Goal: Task Accomplishment & Management: Use online tool/utility

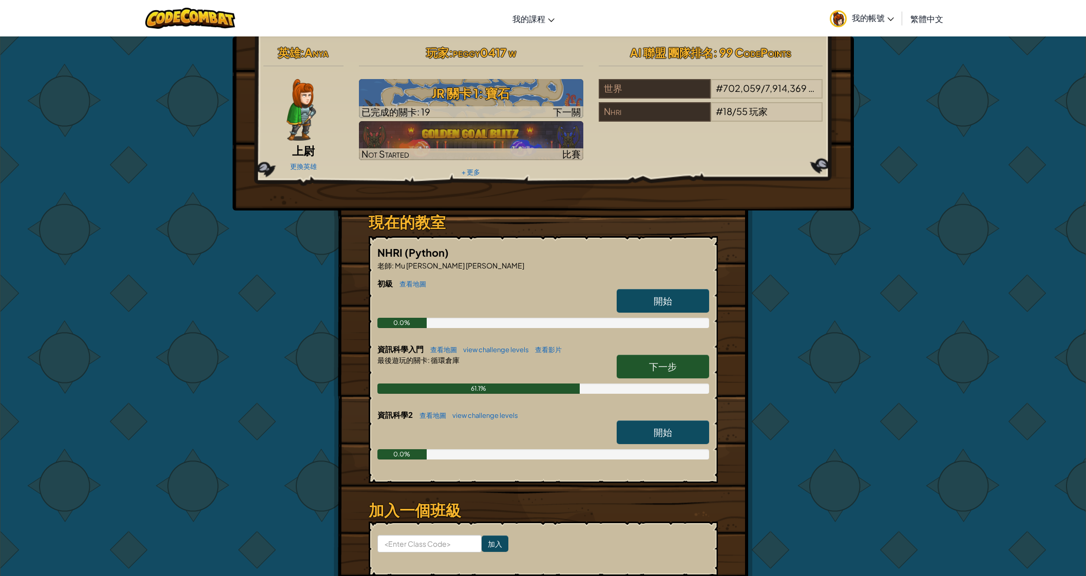
click at [665, 367] on span "下一步" at bounding box center [663, 366] width 28 height 12
select select "zh-HANT"
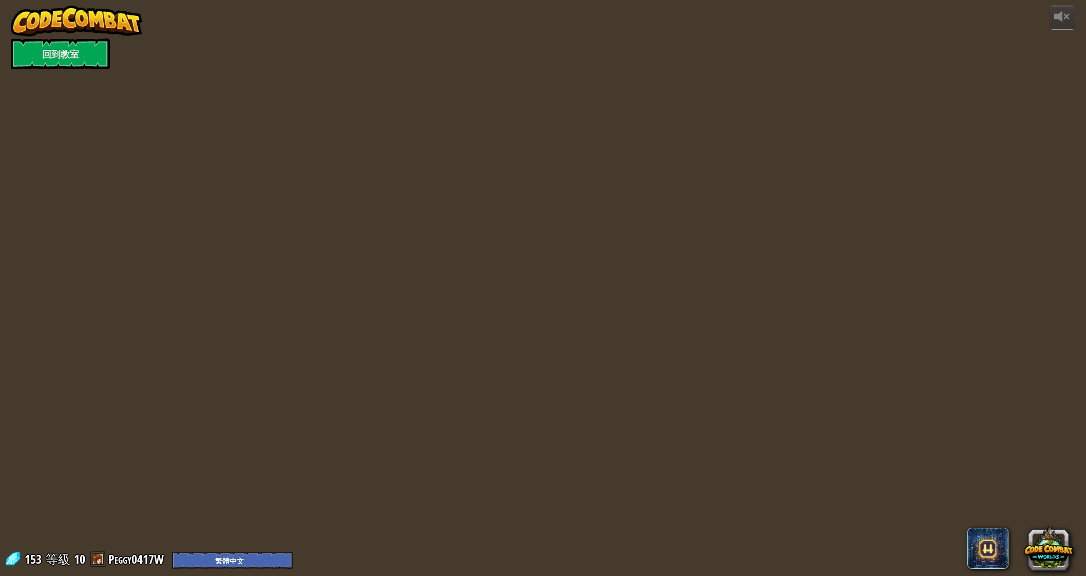
select select "zh-HANT"
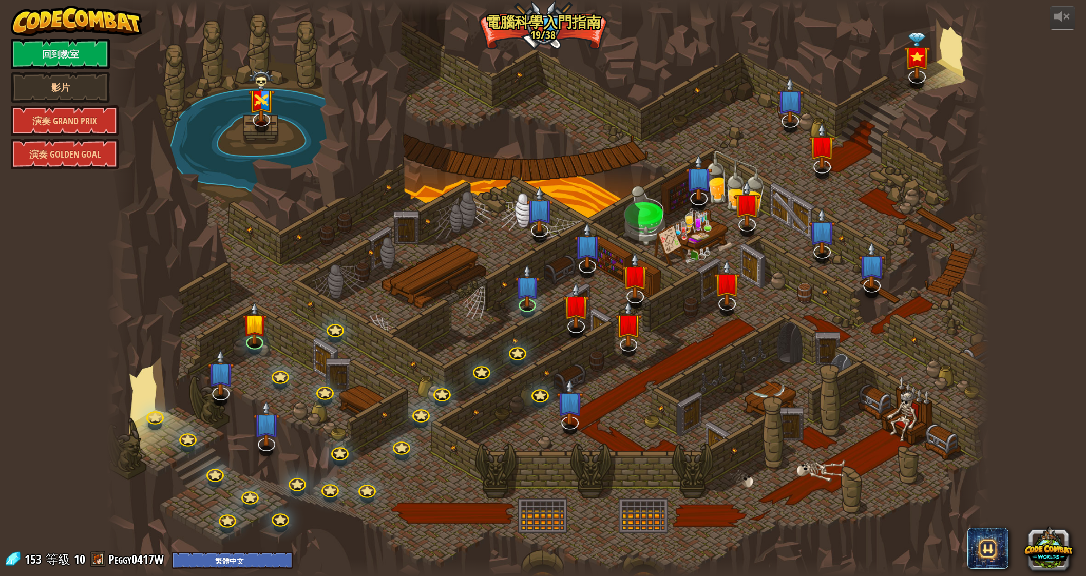
select select "zh-HANT"
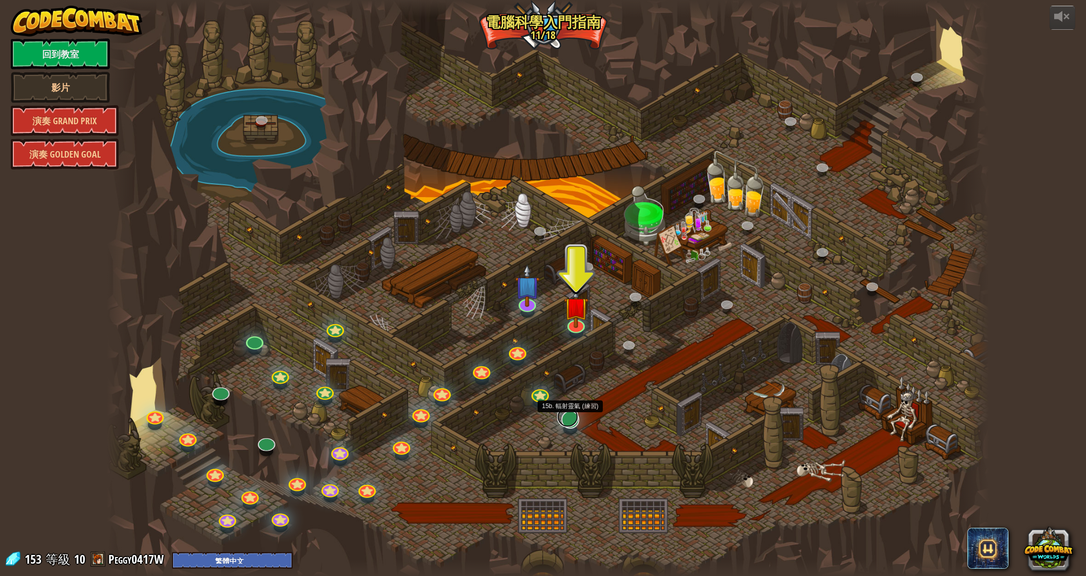
click at [572, 423] on link at bounding box center [567, 417] width 21 height 21
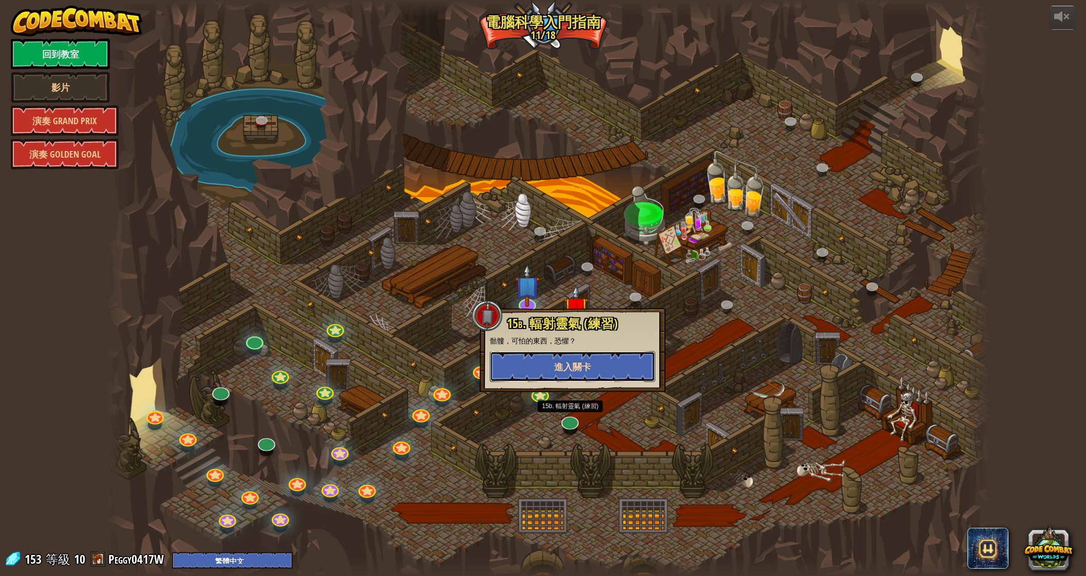
click at [595, 365] on button "進入關卡" at bounding box center [572, 366] width 165 height 31
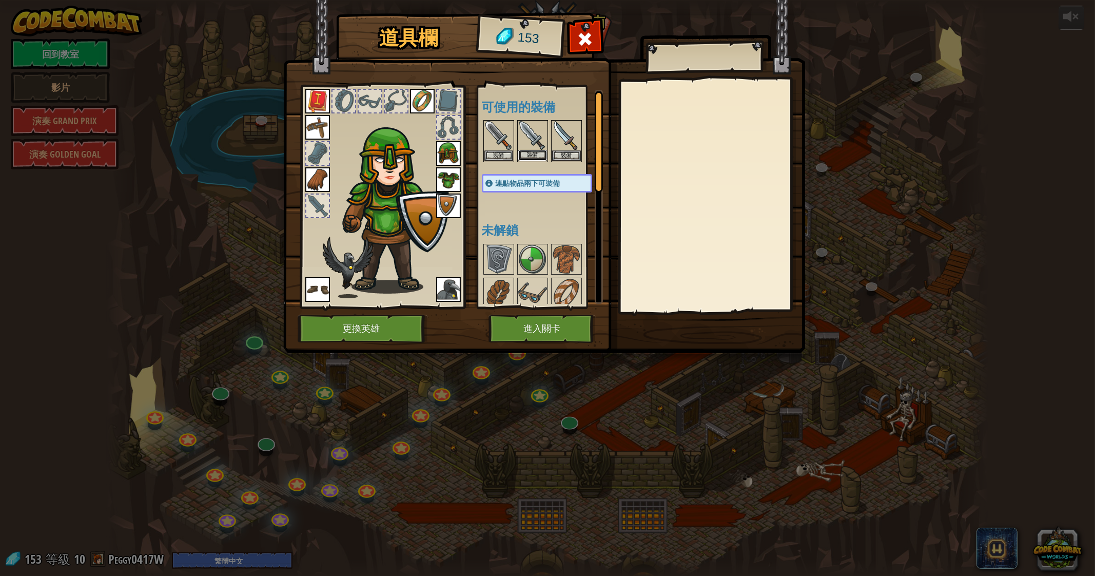
click at [531, 150] on button "裝備" at bounding box center [532, 155] width 29 height 11
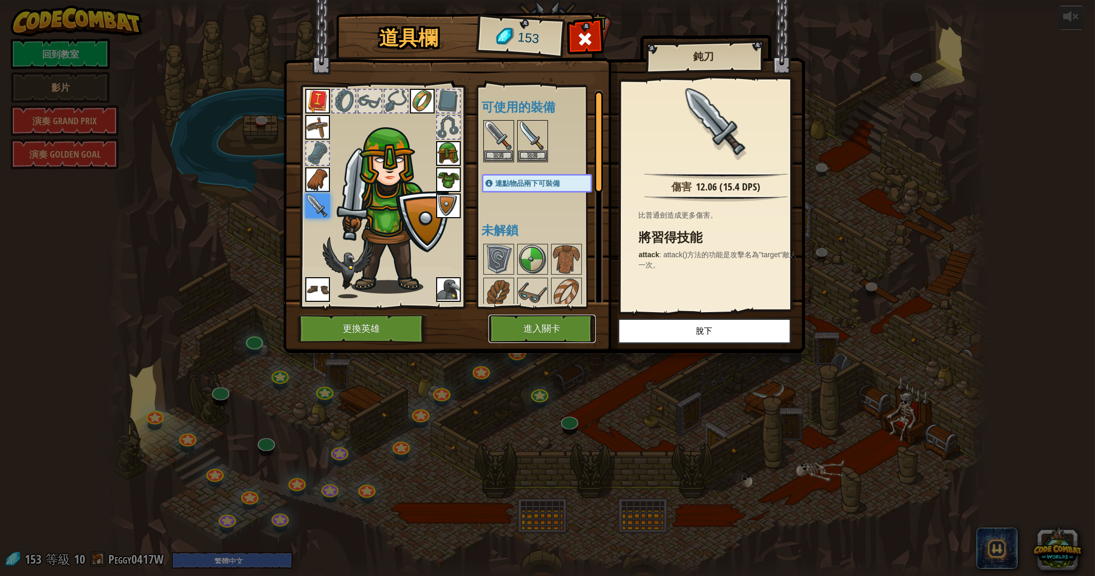
click at [518, 318] on button "進入關卡" at bounding box center [542, 329] width 107 height 28
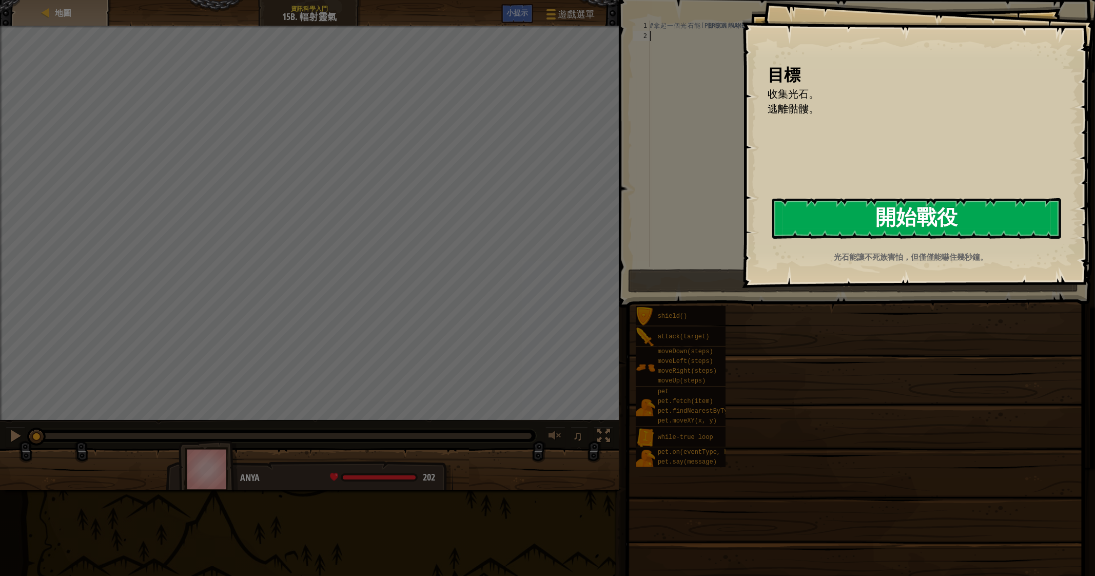
click at [864, 221] on button "開始戰役" at bounding box center [917, 218] width 289 height 41
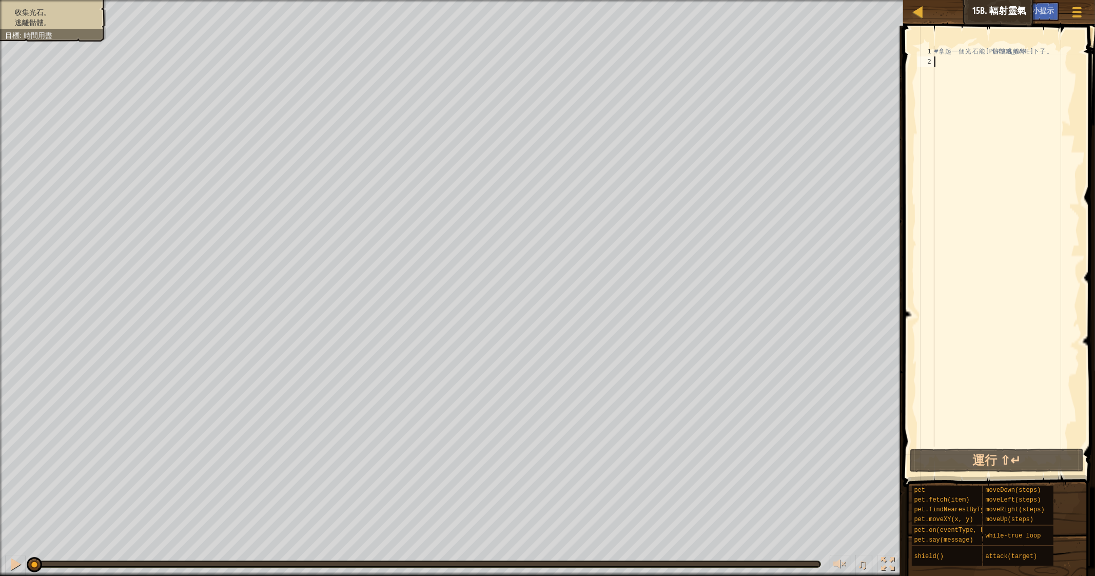
type textarea "h"
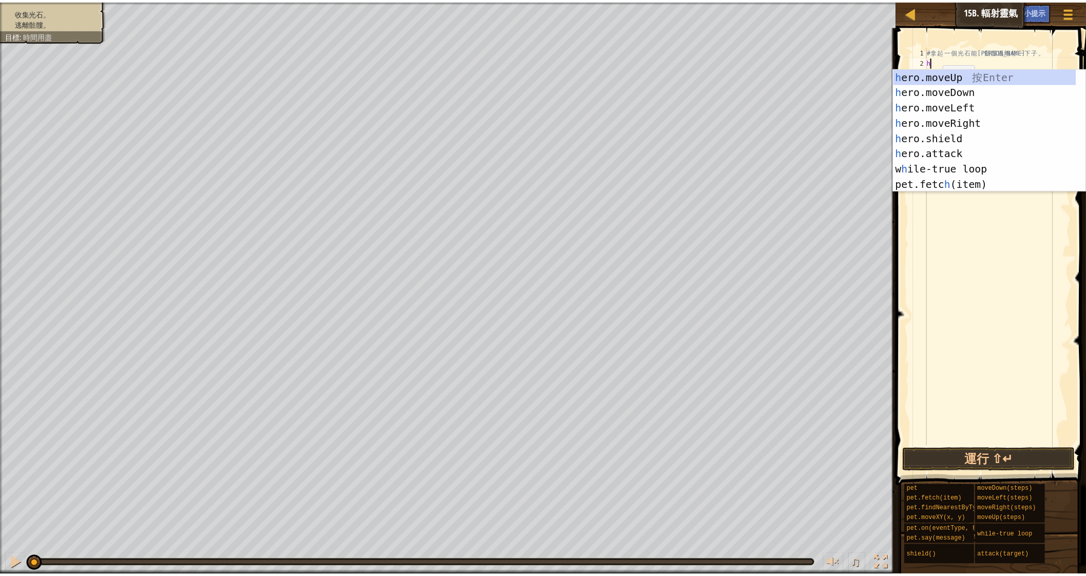
scroll to position [5, 0]
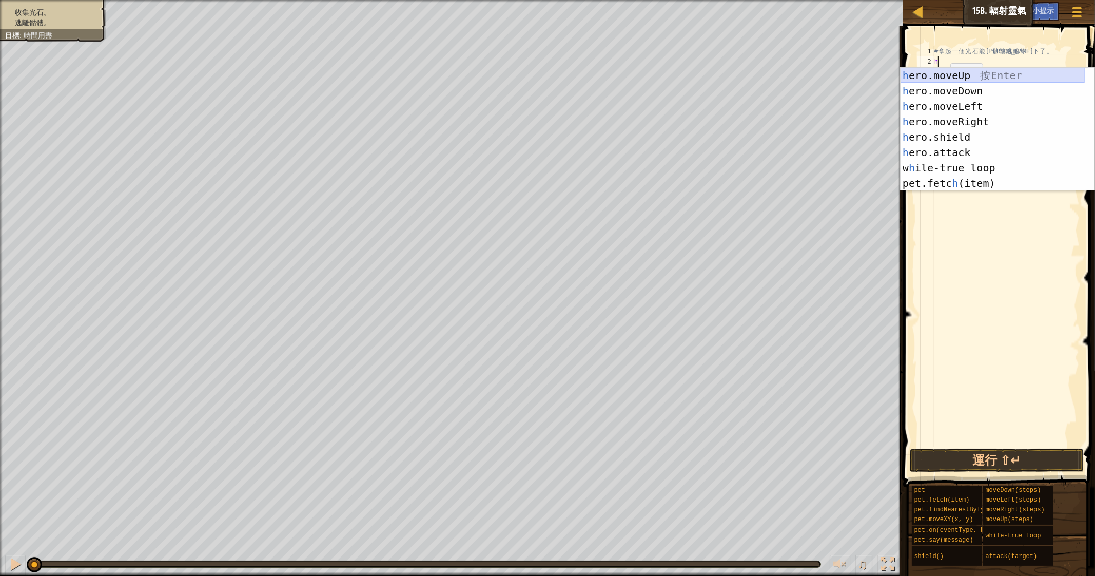
click at [969, 80] on div "h ero.moveUp 按 Enter h ero.moveDown 按 Enter h ero.moveLeft 按 Enter h ero.moveRi…" at bounding box center [993, 145] width 184 height 154
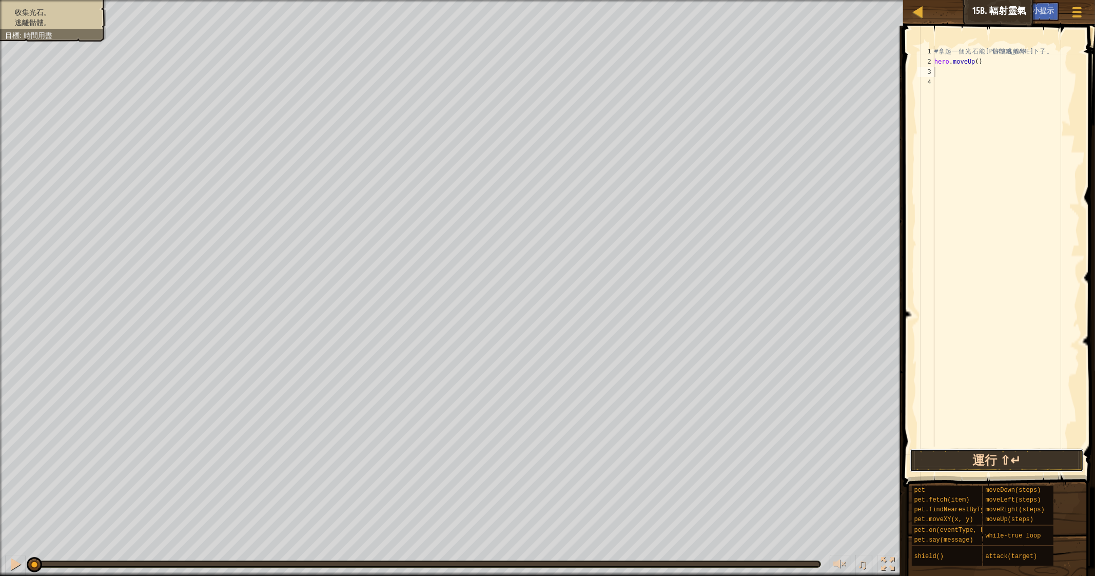
click at [974, 462] on button "運行 ⇧↵" at bounding box center [997, 461] width 174 height 24
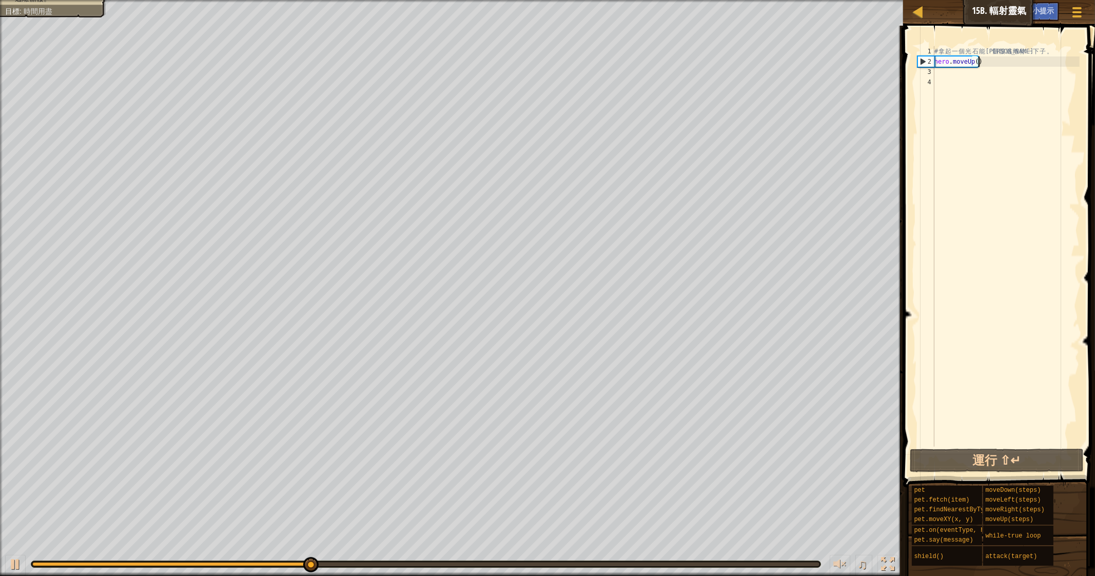
click at [986, 61] on div "# 拿 起 一 個 光 石 能 讓 骷 髏 逃 離 你 一 下 子 。 hero . moveUp ( )" at bounding box center [1006, 256] width 147 height 421
type textarea "hero.moveUp()"
click at [920, 6] on div at bounding box center [919, 12] width 13 height 13
select select "zh-HANT"
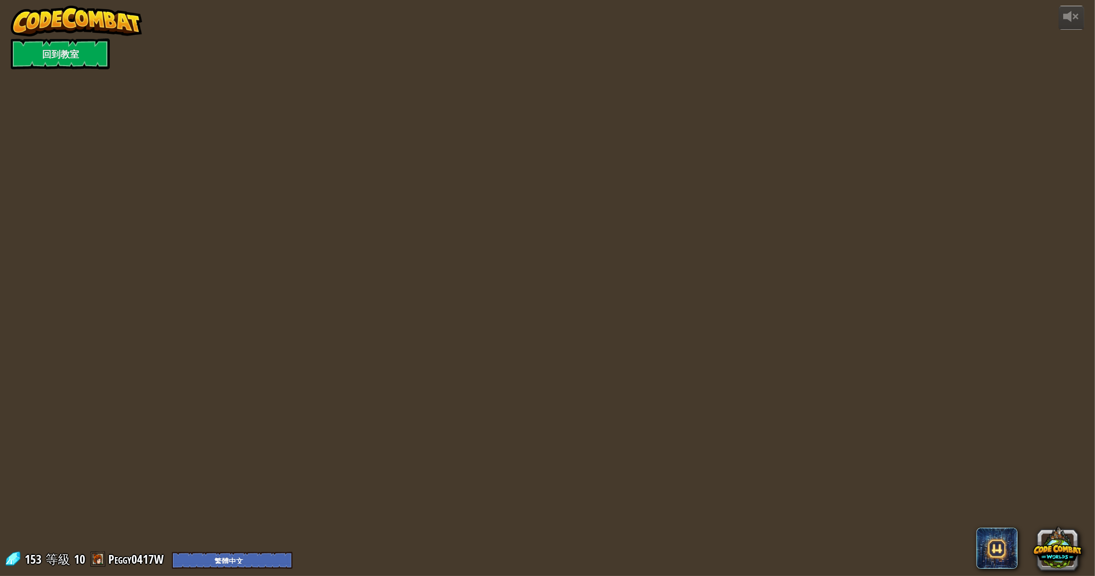
select select "zh-HANT"
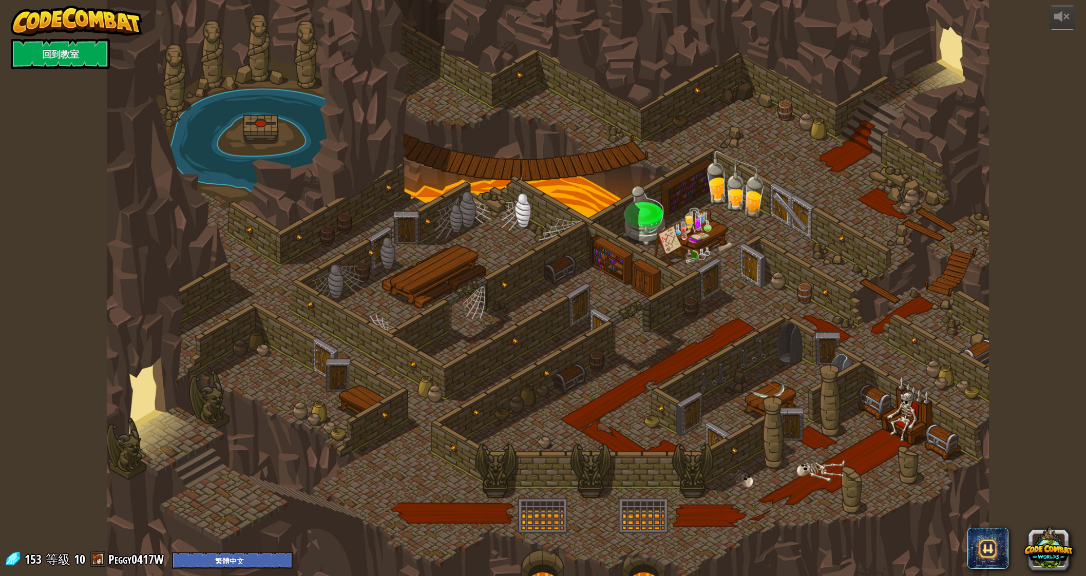
select select "zh-HANT"
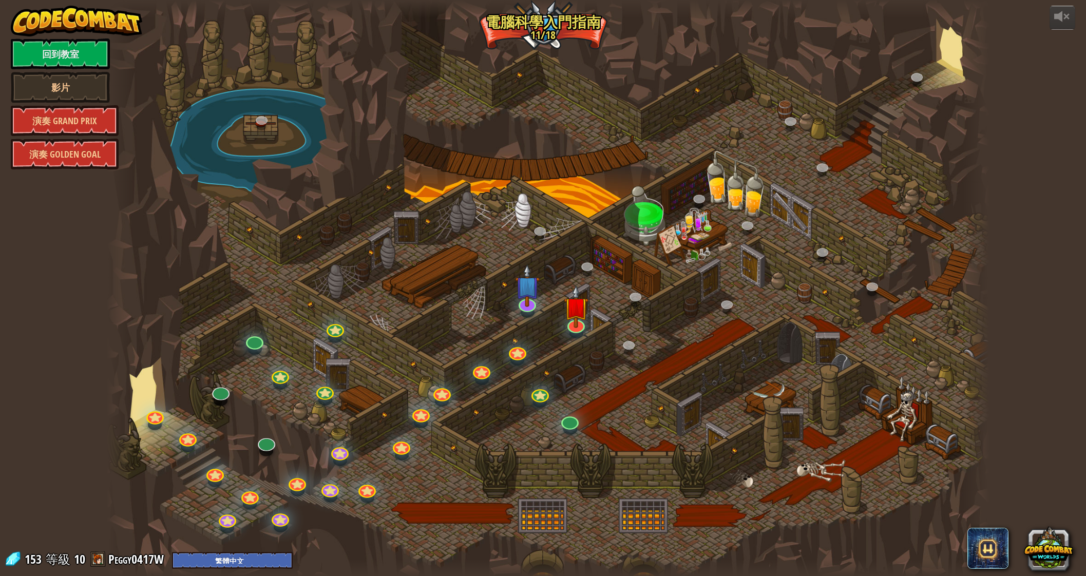
select select "zh-HANT"
click at [75, 55] on link "回到教室" at bounding box center [60, 53] width 99 height 31
